Goal: Task Accomplishment & Management: Use online tool/utility

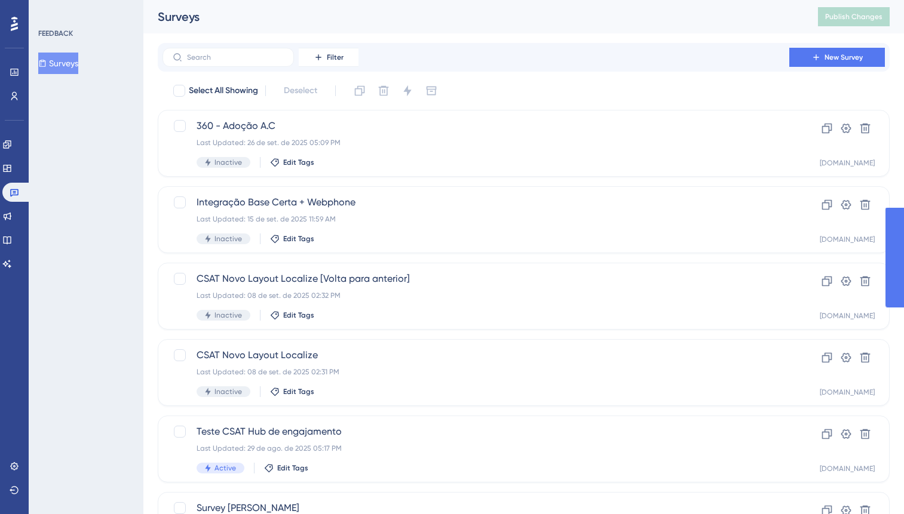
click at [447, 139] on div "Last Updated: 26 de set. de 2025 05:09 PM" at bounding box center [475, 143] width 558 height 10
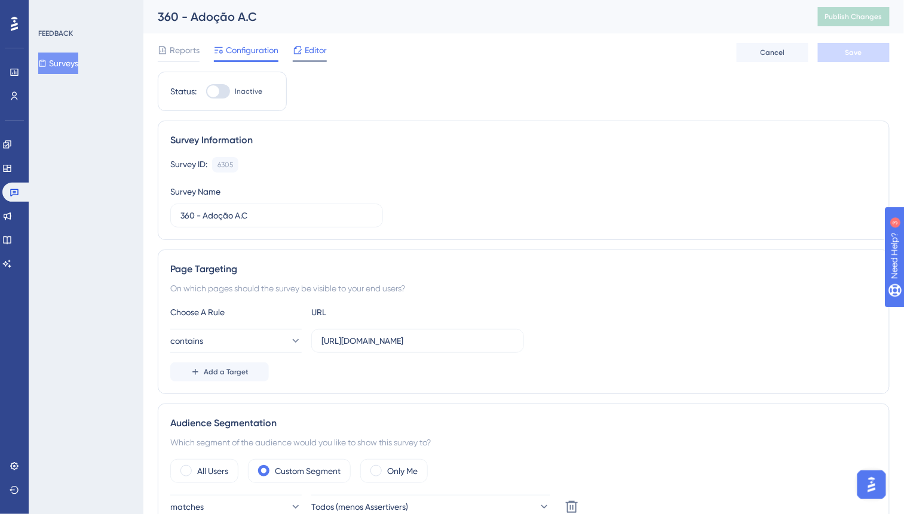
click at [306, 53] on span "Editor" at bounding box center [316, 50] width 22 height 14
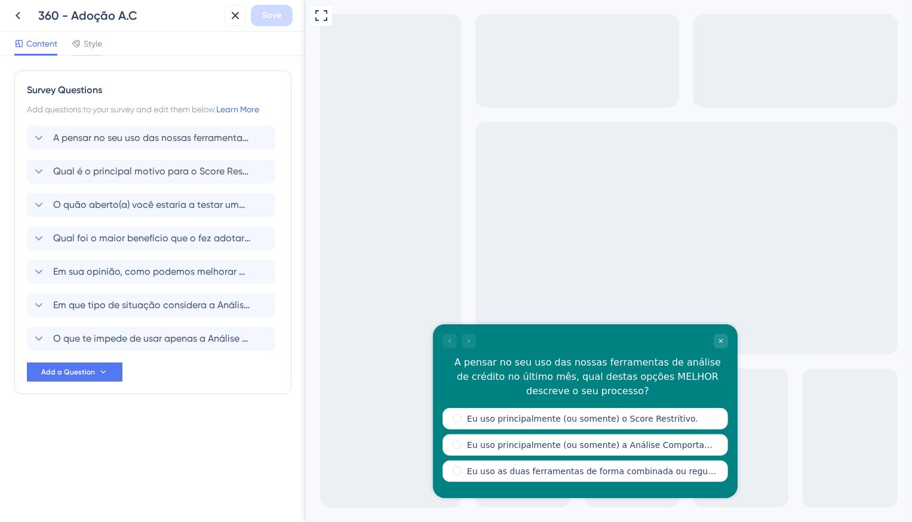
click at [468, 342] on div at bounding box center [458, 340] width 33 height 14
click at [71, 168] on span "Qual é o principal motivo para o Score Restritivo ser a sua ferramenta principa…" at bounding box center [151, 171] width 197 height 14
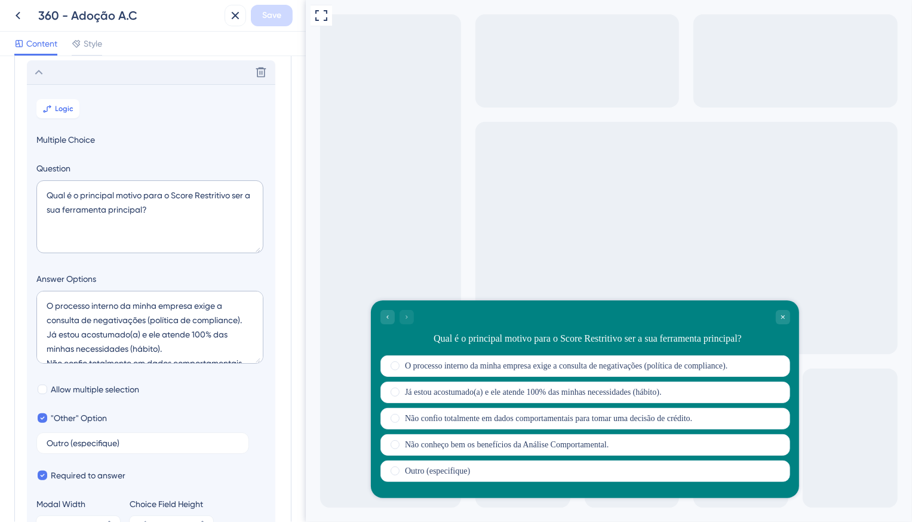
scroll to position [103, 0]
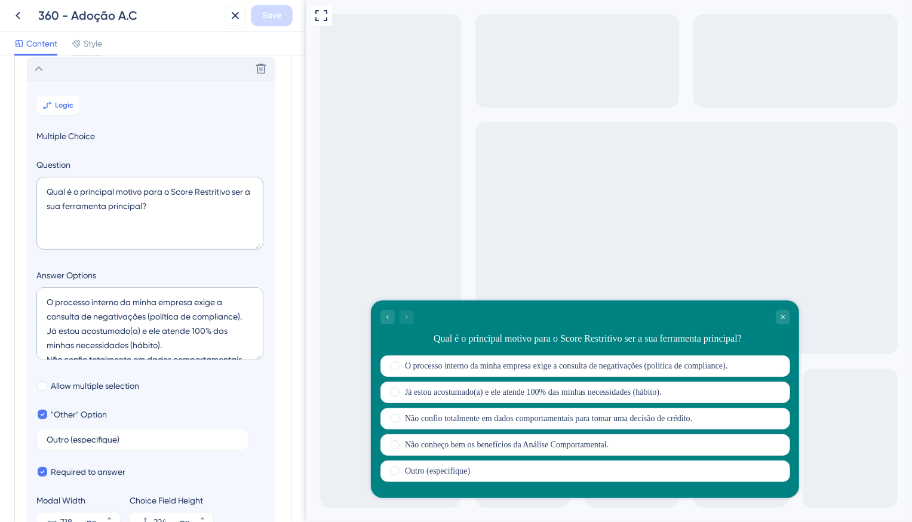
click at [47, 77] on div "Delete" at bounding box center [151, 69] width 248 height 24
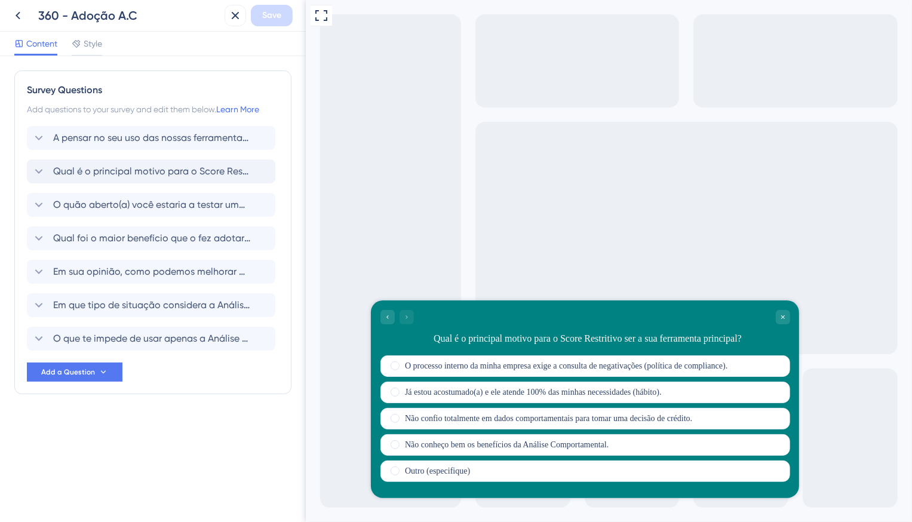
scroll to position [0, 0]
click at [132, 210] on span "O quão aberto(a) você estaria a testar uma nova ferramenta que pode ajudar a ap…" at bounding box center [151, 205] width 197 height 14
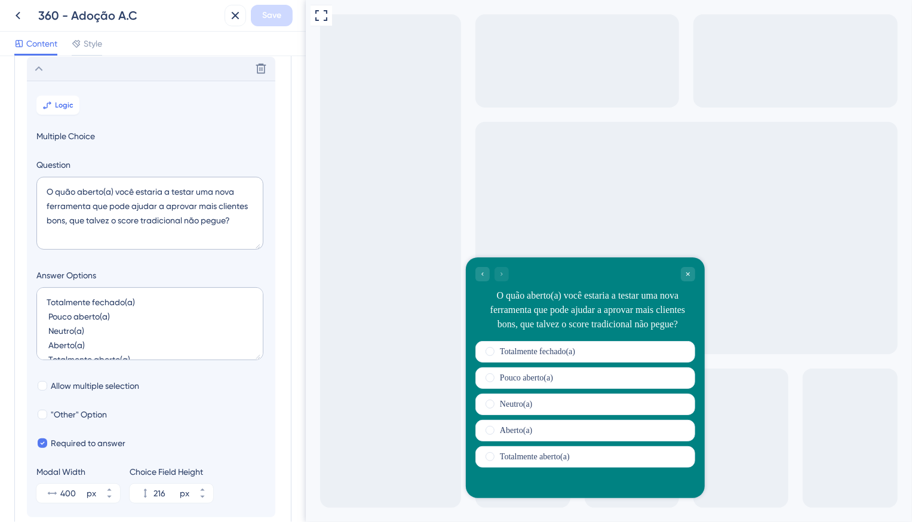
scroll to position [137, 0]
click at [69, 69] on div "Delete" at bounding box center [151, 68] width 248 height 24
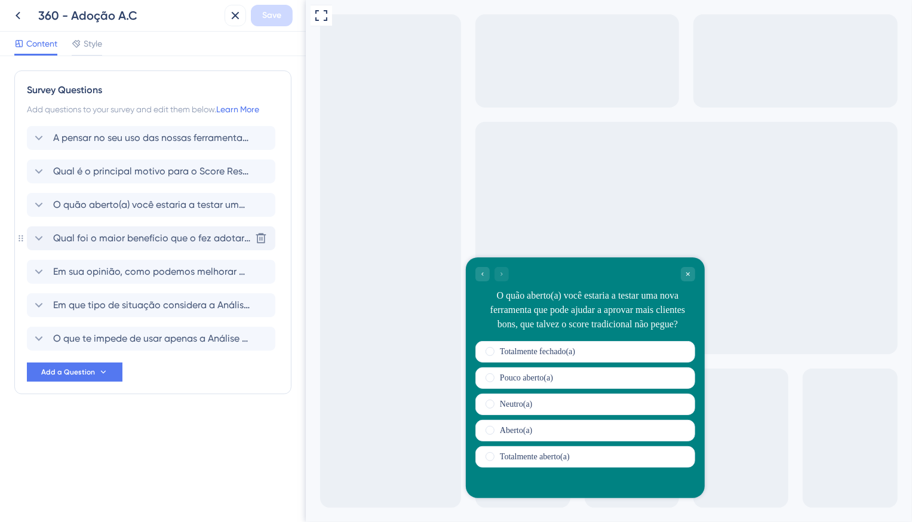
click at [91, 230] on div "Qual foi o maior benefício que o fez adotar a Análise Comportamental como a sua…" at bounding box center [151, 238] width 248 height 24
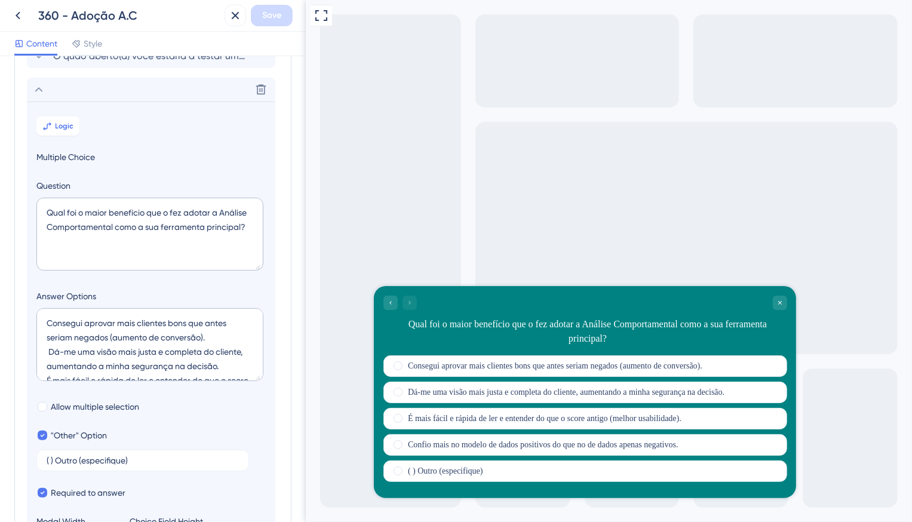
scroll to position [148, 0]
click at [67, 89] on div "Delete" at bounding box center [151, 91] width 248 height 24
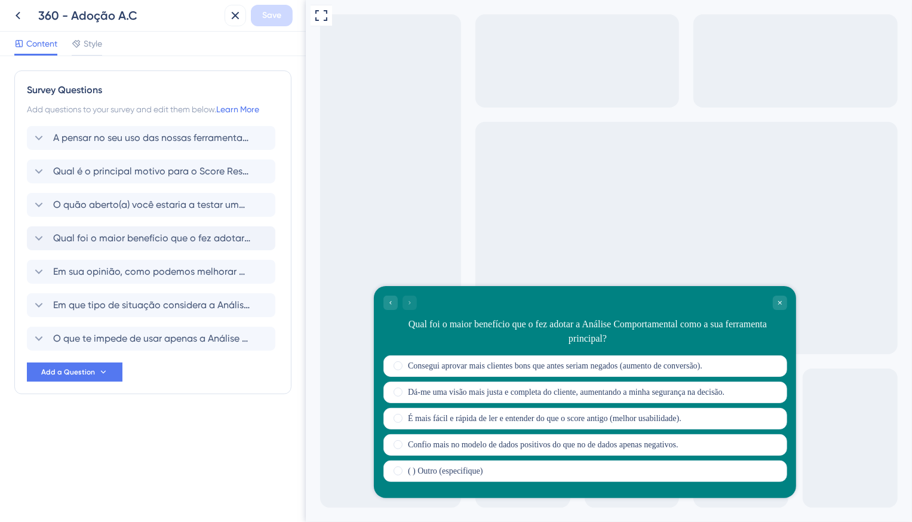
scroll to position [0, 0]
click at [107, 278] on span "Em sua opinião, como podemos melhorar a Análise Comportamental?" at bounding box center [151, 272] width 197 height 14
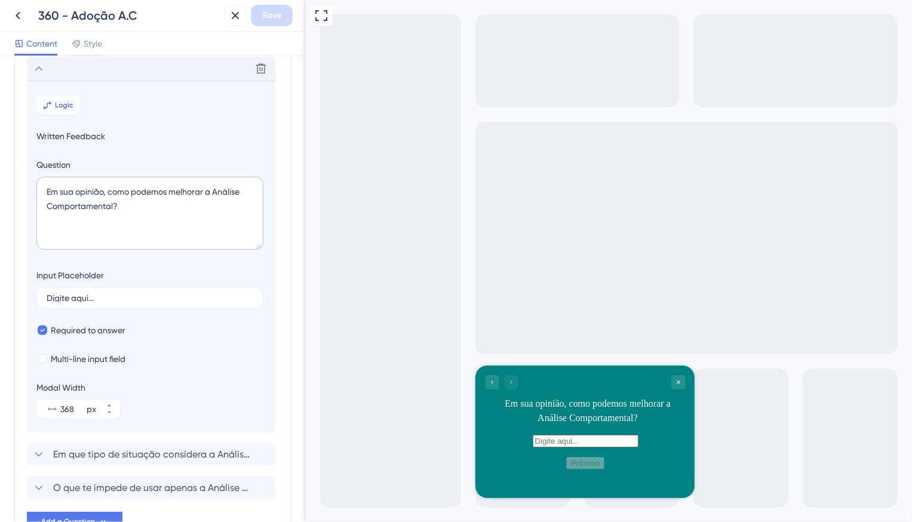
scroll to position [203, 0]
click at [58, 103] on span "Logic" at bounding box center [65, 105] width 19 height 10
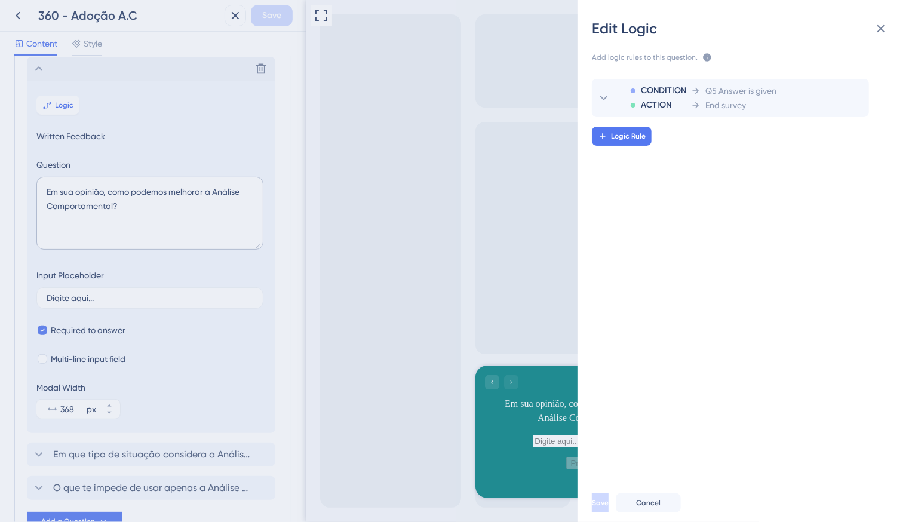
click at [59, 104] on div "Edit Logic Add logic rules to this question. The rules will apply after this qu…" at bounding box center [456, 261] width 912 height 522
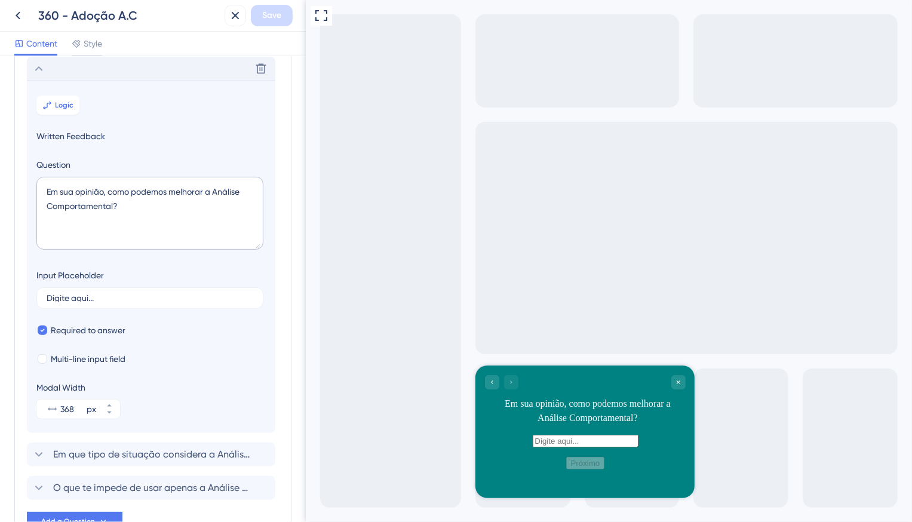
click at [39, 64] on icon at bounding box center [39, 69] width 14 height 14
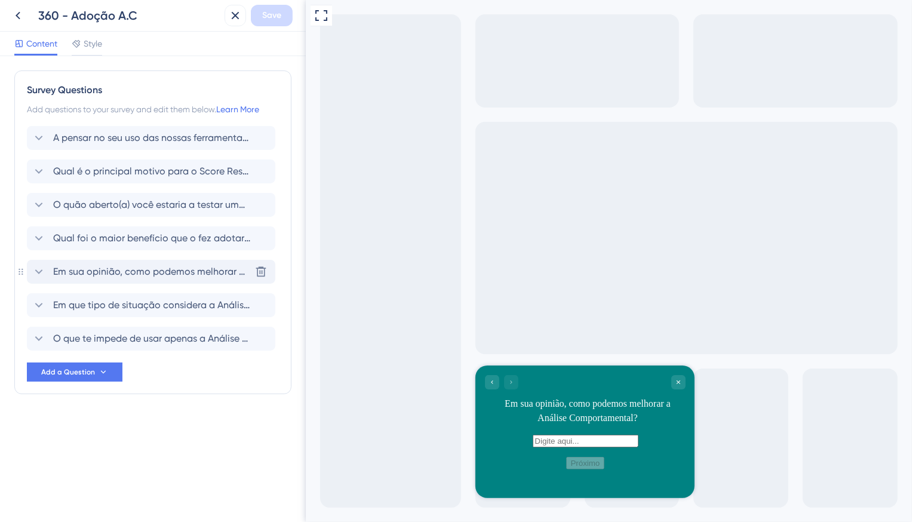
scroll to position [0, 0]
click at [123, 304] on span "Em que tipo de situação considera a Análise Comportamental (A.C.) MAIS útil?" at bounding box center [151, 305] width 197 height 14
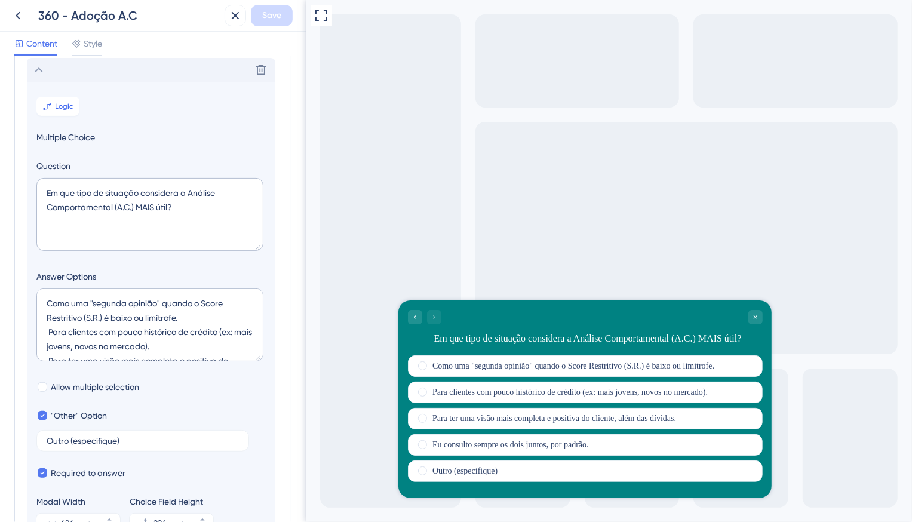
scroll to position [236, 0]
click at [41, 66] on icon at bounding box center [39, 69] width 14 height 14
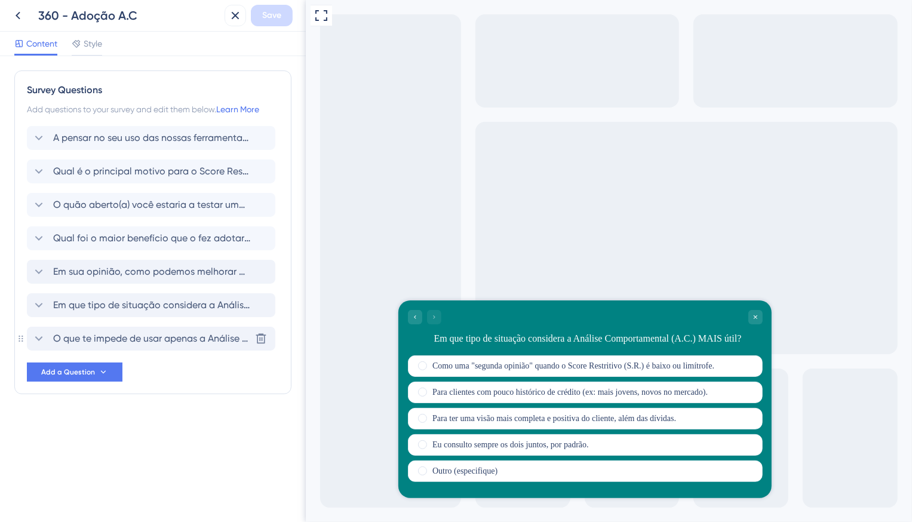
click at [121, 349] on div "O que te impede de usar apenas a Análise Comportamental em suas decisões? [GEOG…" at bounding box center [151, 339] width 248 height 24
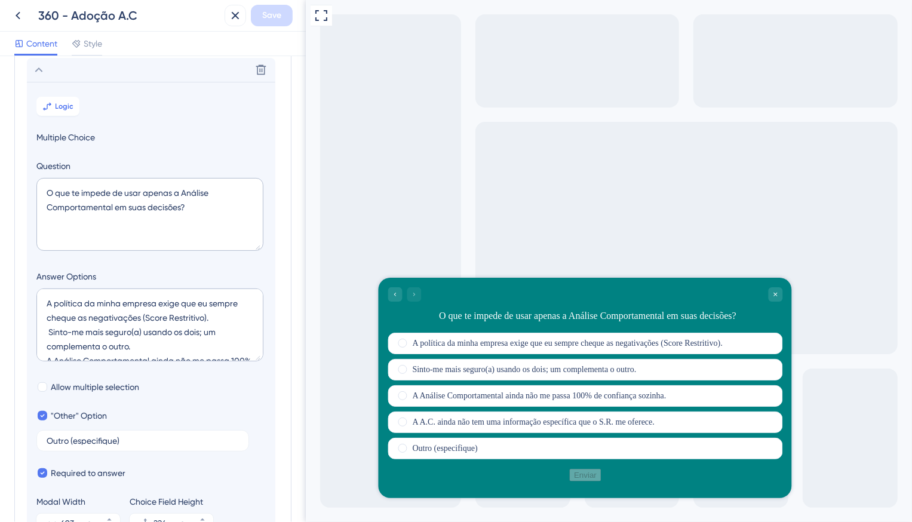
scroll to position [270, 0]
